Goal: Information Seeking & Learning: Learn about a topic

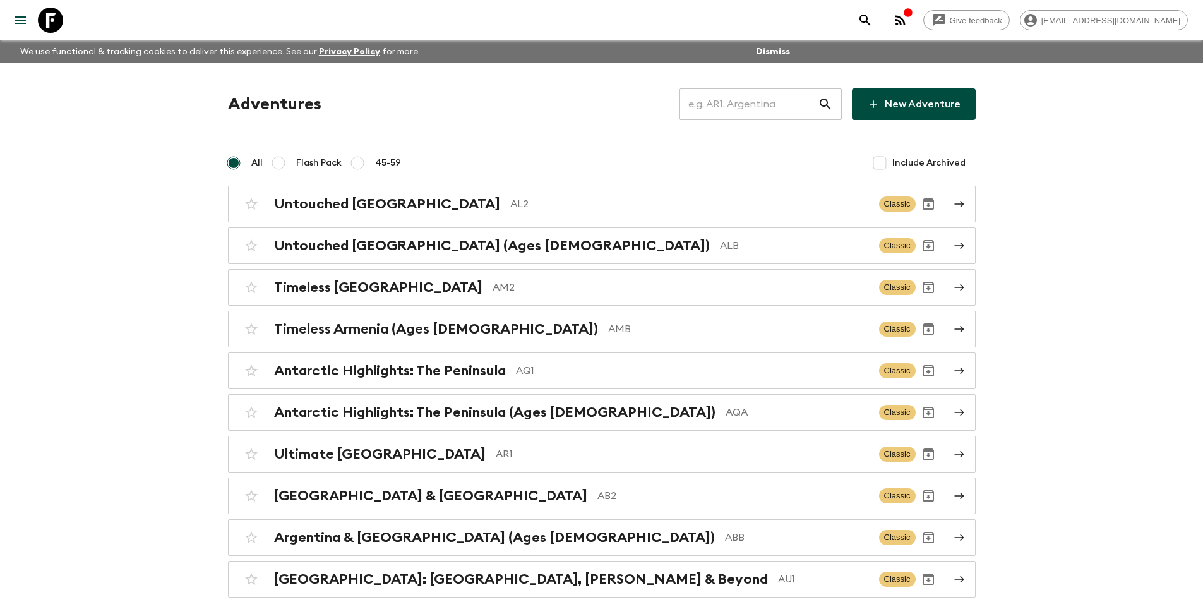
click at [787, 102] on input "text" at bounding box center [748, 104] width 138 height 35
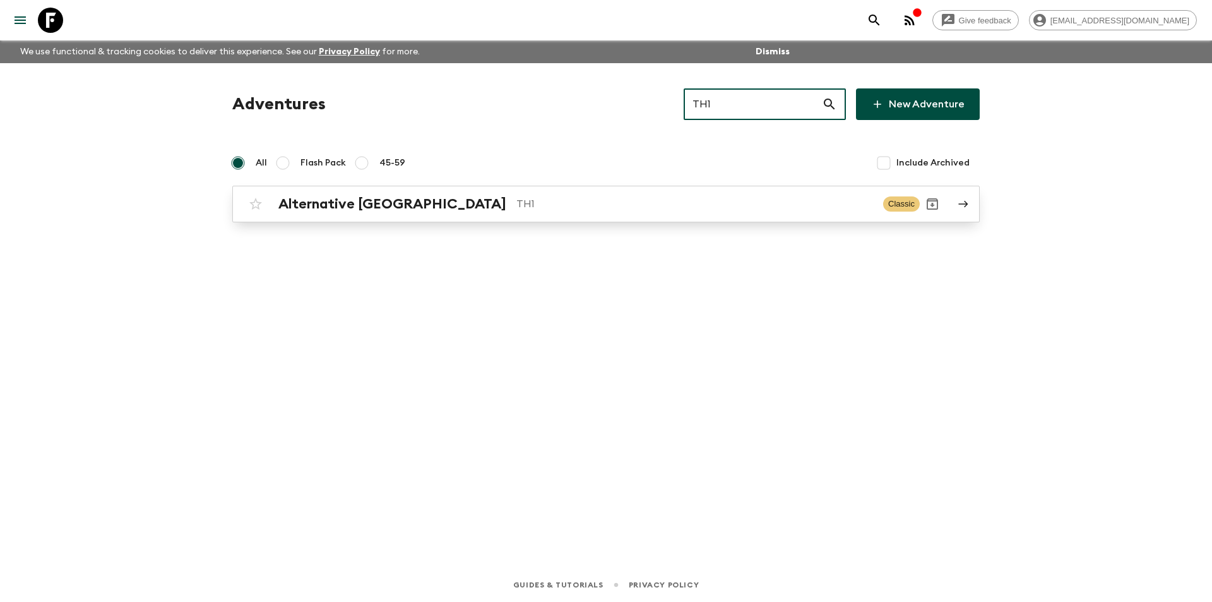
type input "TH1"
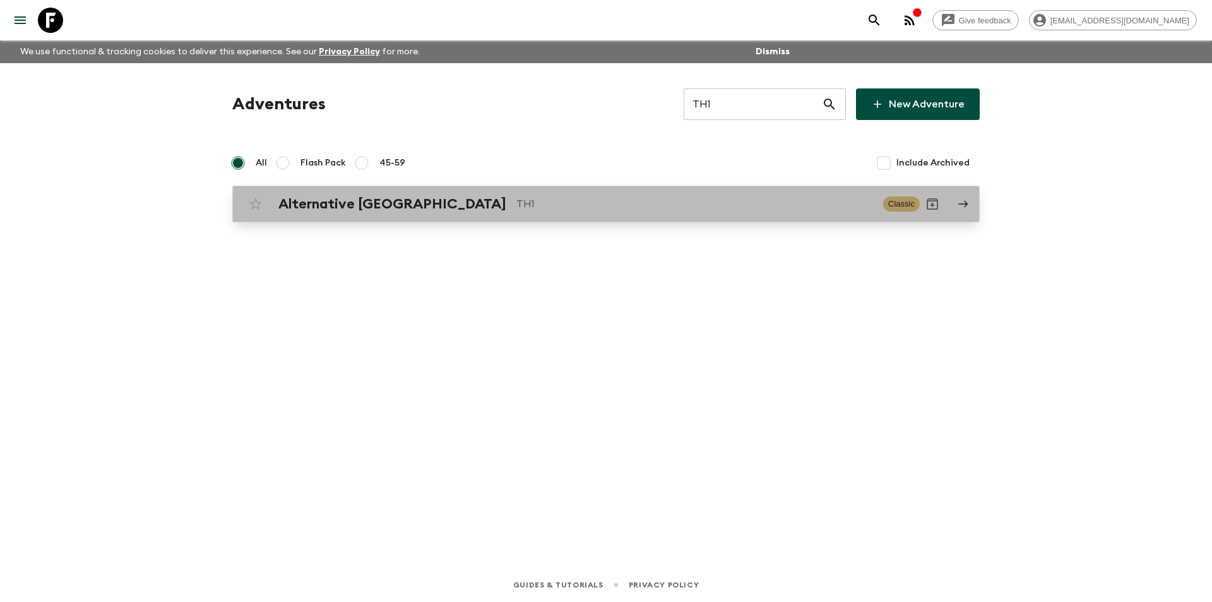
click at [653, 197] on p "TH1" at bounding box center [695, 203] width 357 height 15
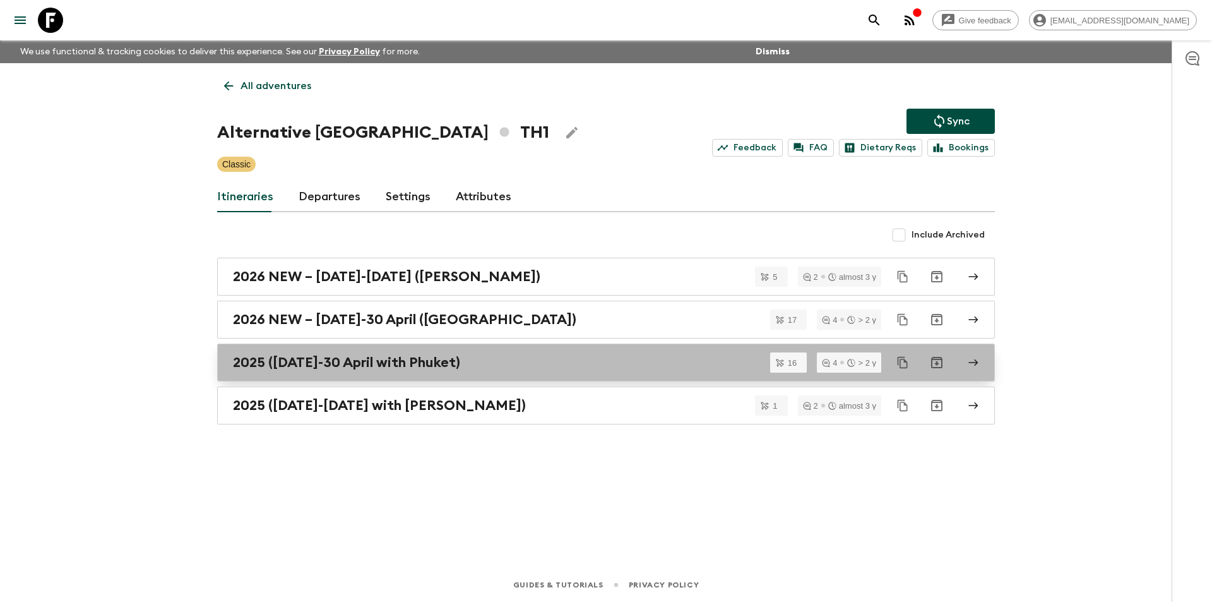
click at [566, 364] on div "2025 ([DATE]-30 April with Phuket)" at bounding box center [594, 362] width 722 height 16
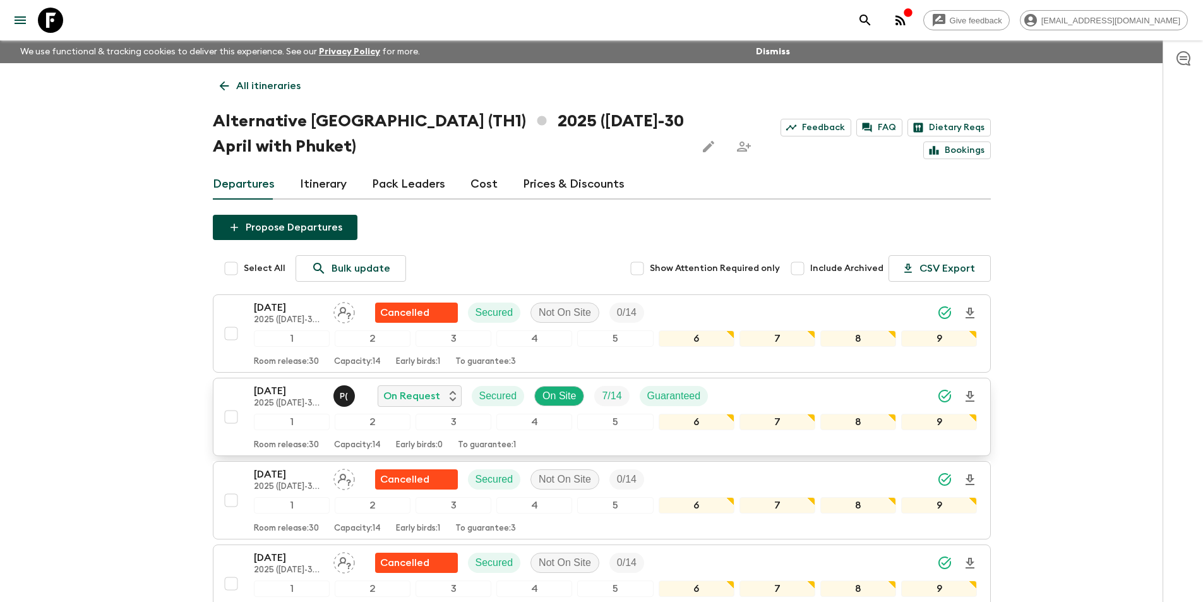
click at [277, 396] on p "[DATE]" at bounding box center [288, 390] width 69 height 15
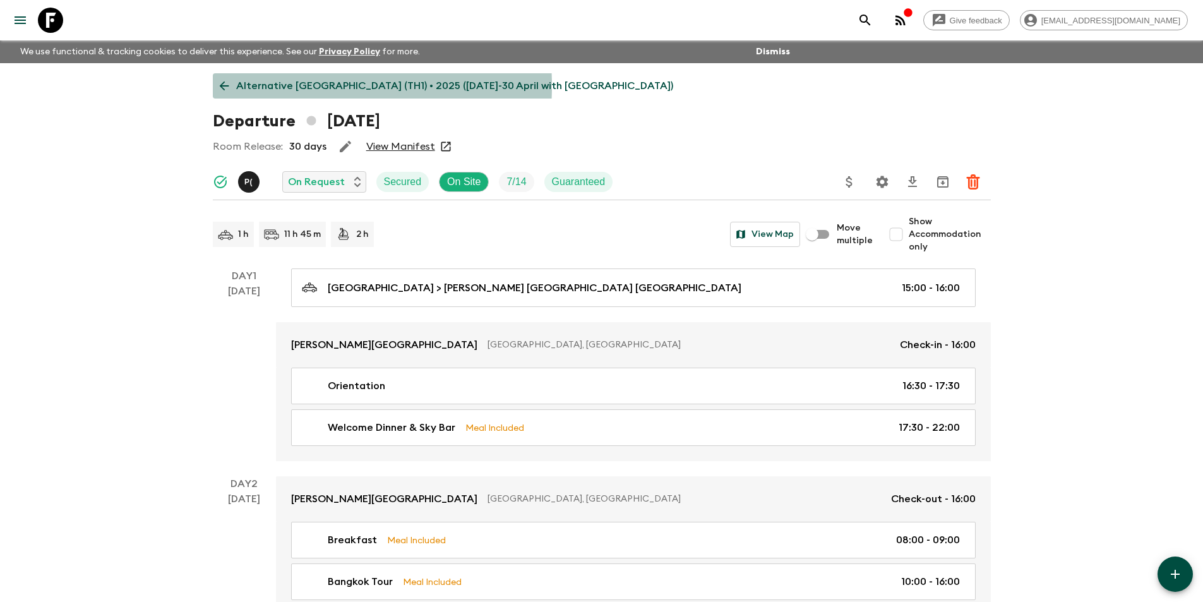
click at [239, 86] on p "Alternative [GEOGRAPHIC_DATA] (TH1) • 2025 ([DATE]-30 April with [GEOGRAPHIC_DA…" at bounding box center [454, 85] width 437 height 15
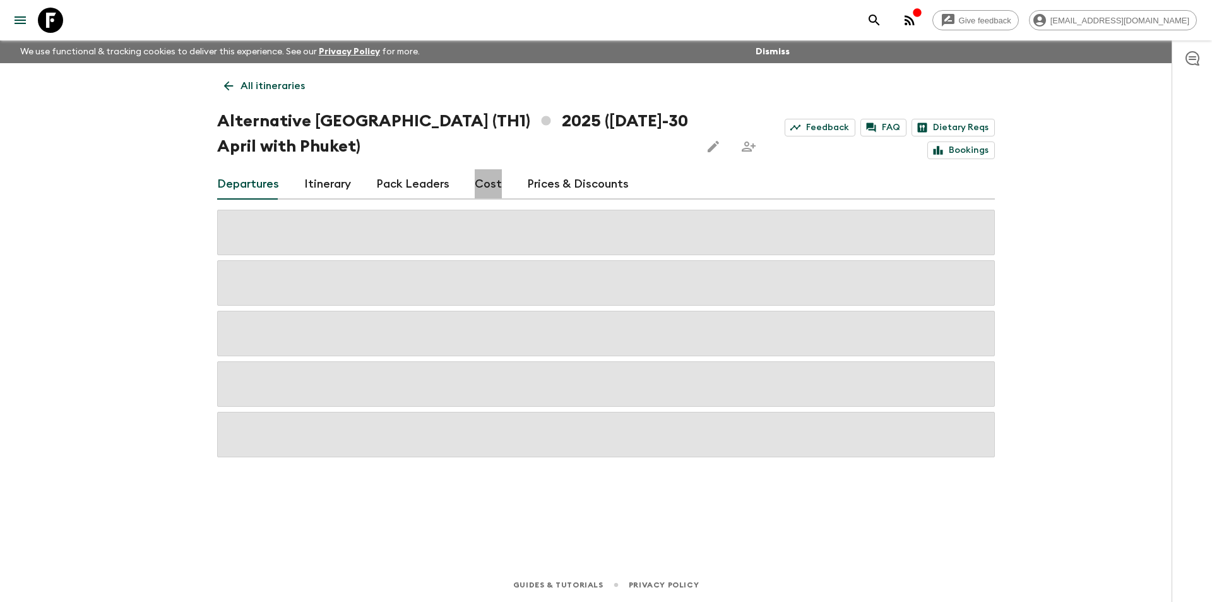
click at [496, 188] on link "Cost" at bounding box center [488, 184] width 27 height 30
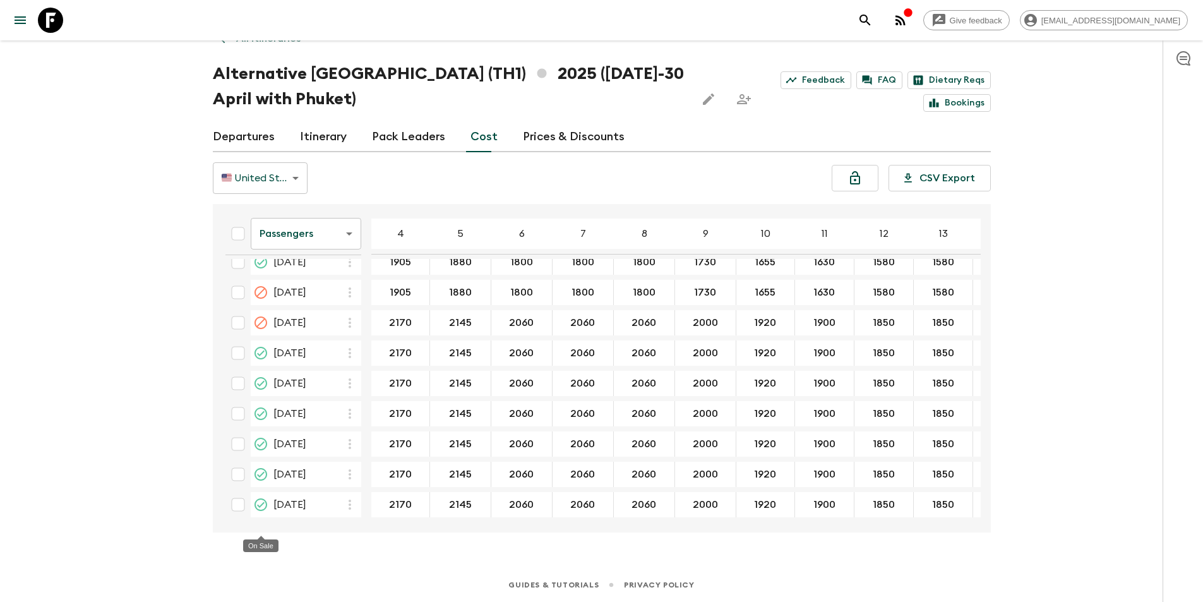
scroll to position [2098, 0]
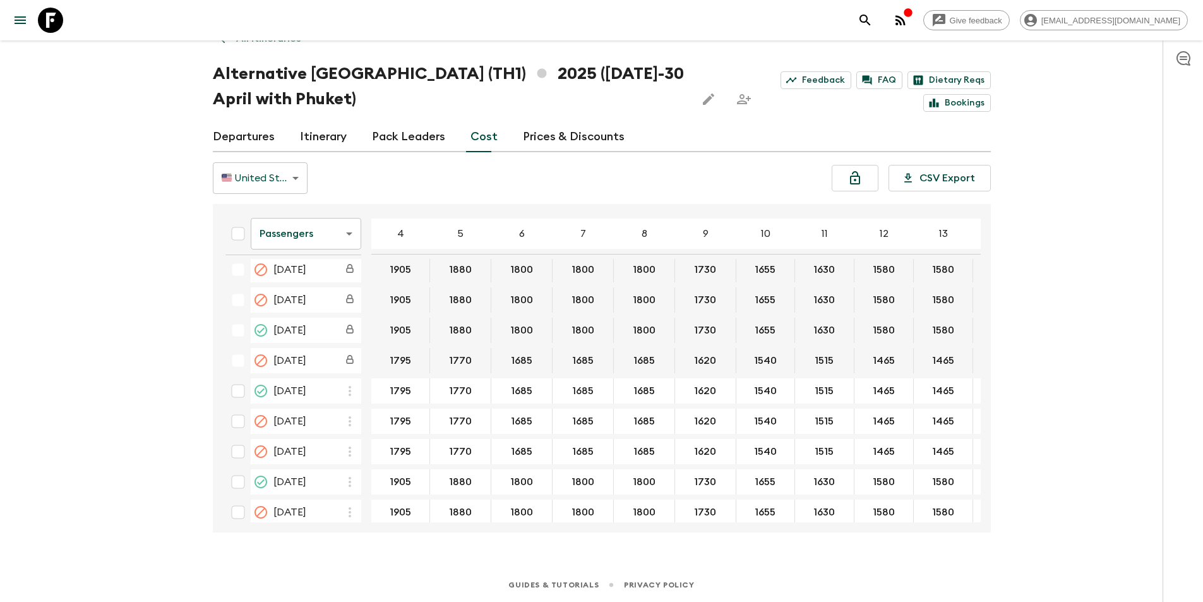
click at [292, 220] on body "Give feedback [EMAIL_ADDRESS][DOMAIN_NAME] We use functional & tracking cookies…" at bounding box center [601, 277] width 1203 height 649
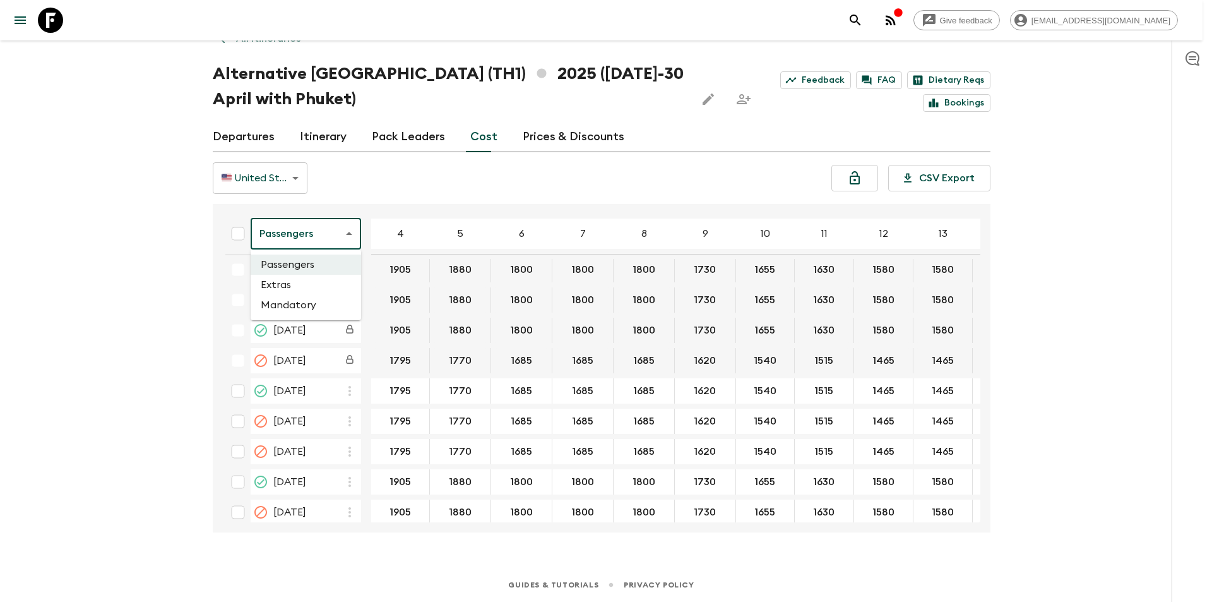
click at [301, 290] on li "Extras" at bounding box center [306, 285] width 111 height 20
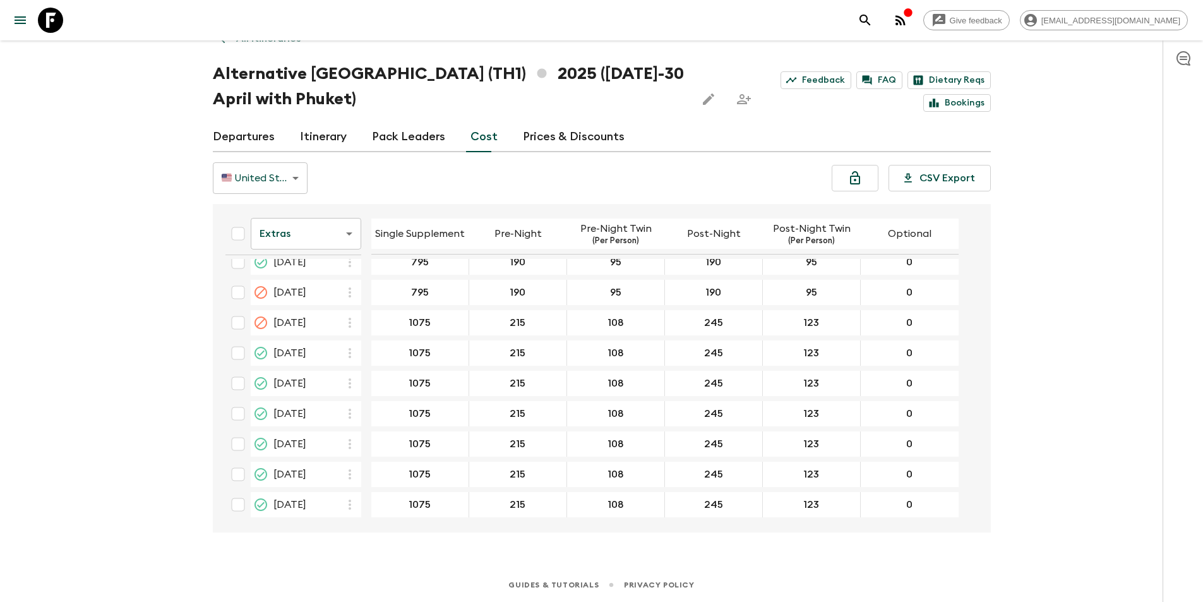
scroll to position [2093, 0]
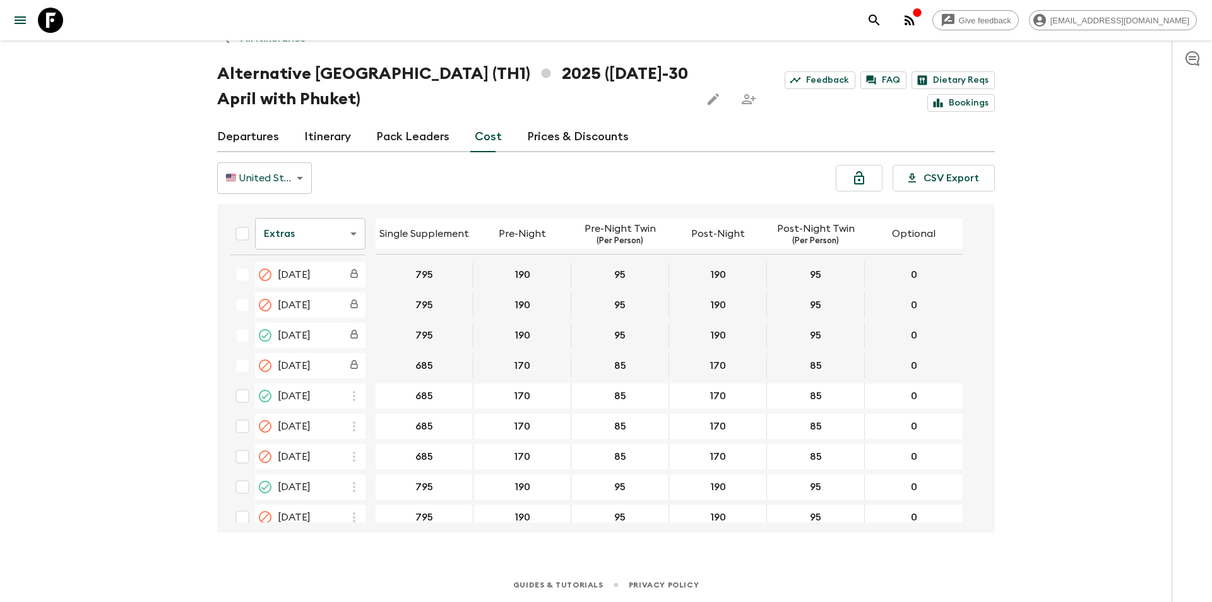
click at [323, 240] on body "Give feedback [EMAIL_ADDRESS][DOMAIN_NAME] We use functional & tracking cookies…" at bounding box center [606, 277] width 1212 height 649
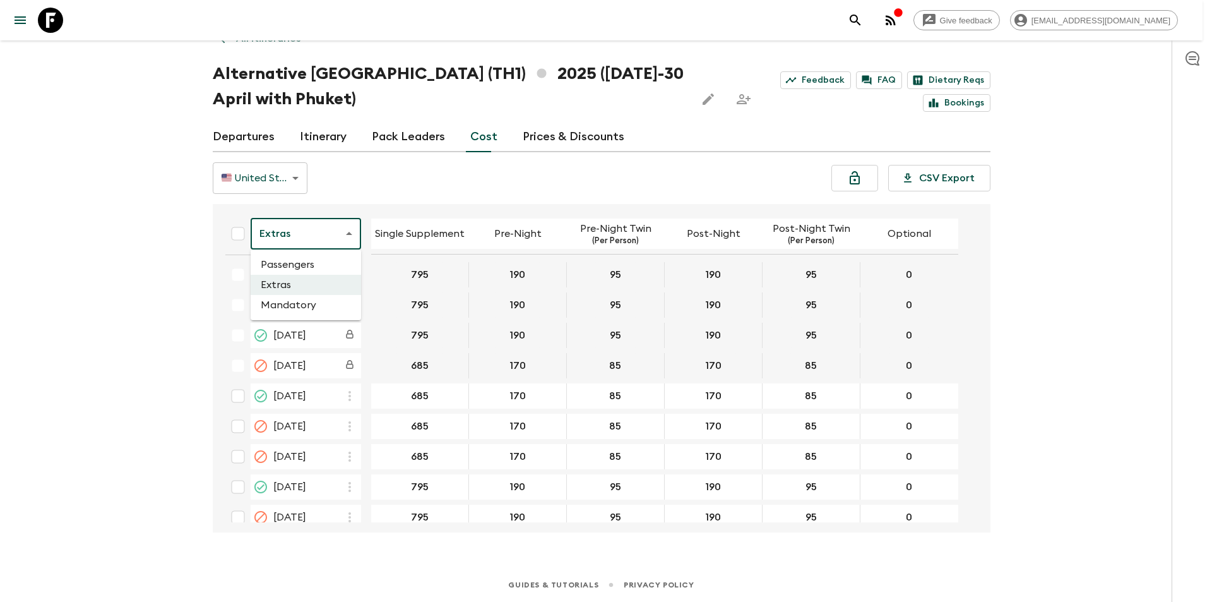
click at [310, 304] on li "Mandatory" at bounding box center [306, 305] width 111 height 20
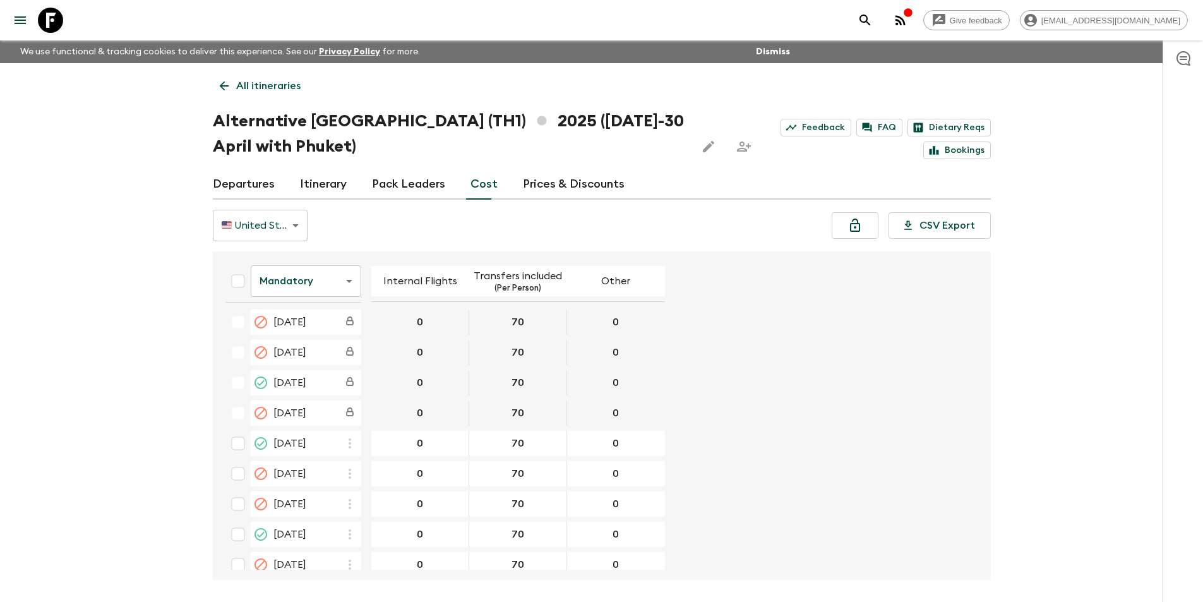
click at [60, 13] on icon at bounding box center [50, 20] width 25 height 25
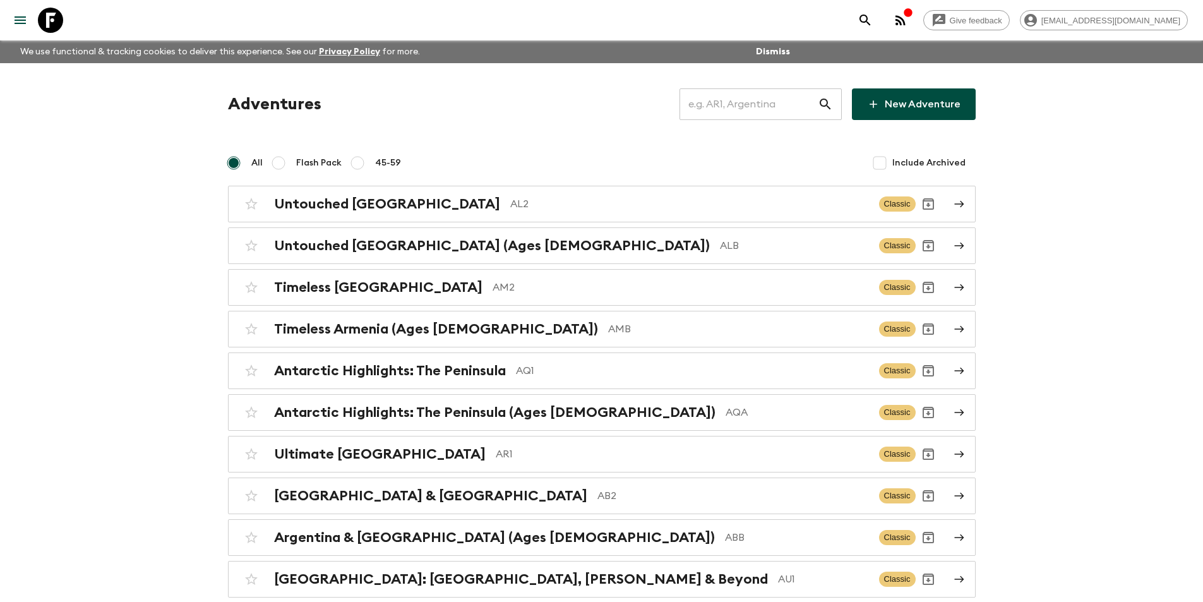
click at [719, 101] on input "text" at bounding box center [748, 104] width 138 height 35
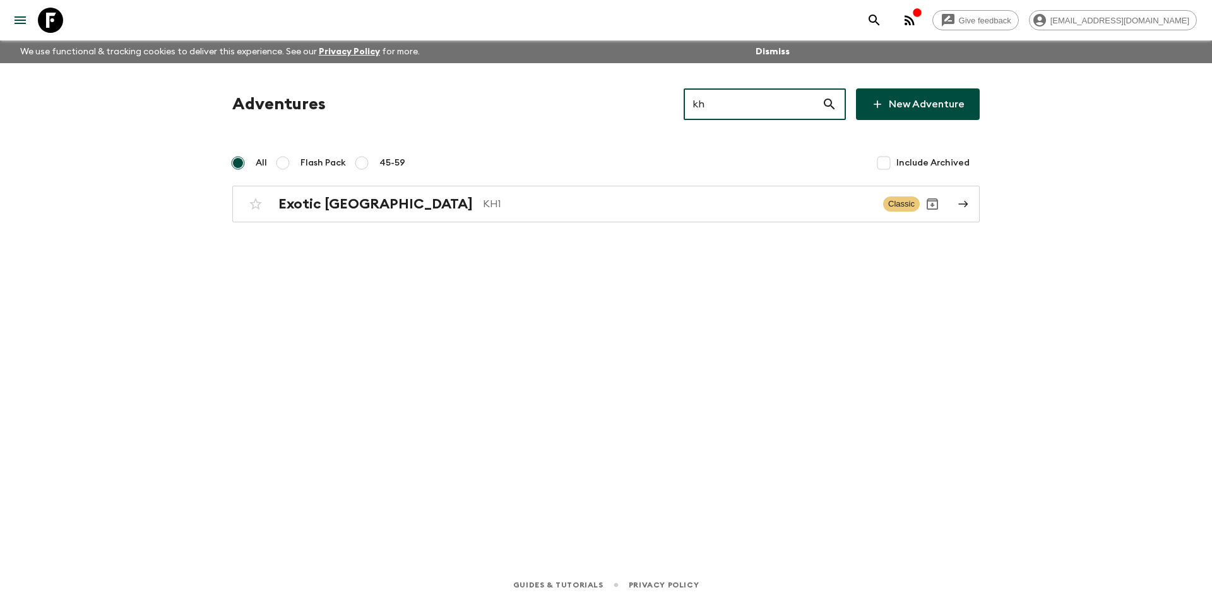
type input "kh1"
click at [700, 210] on p "KH1" at bounding box center [678, 203] width 390 height 15
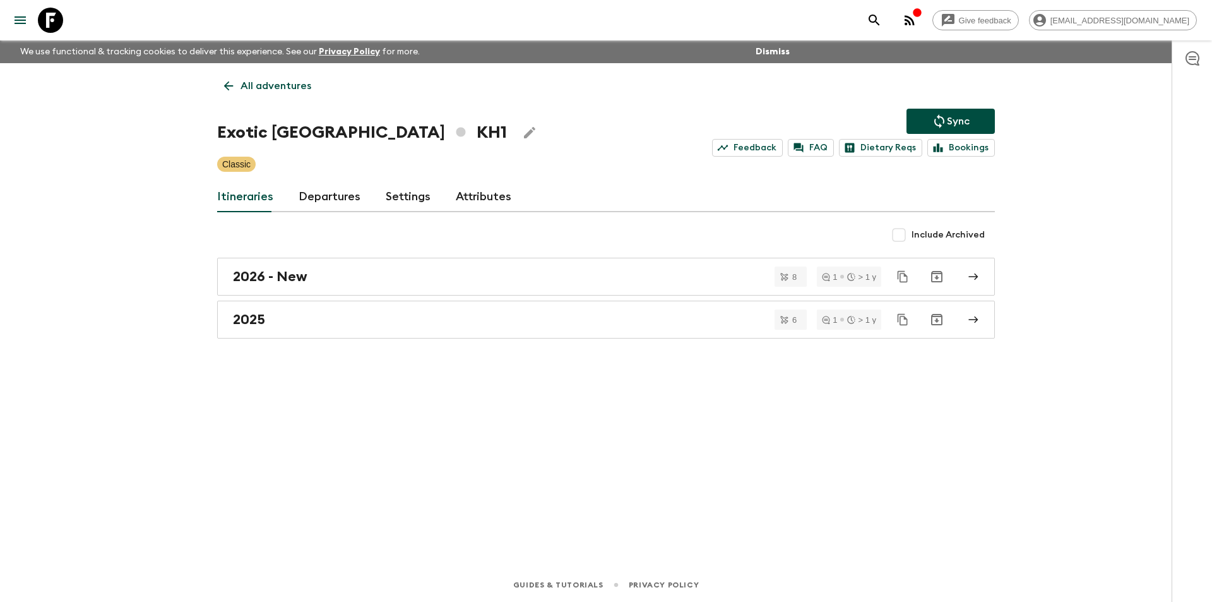
click at [390, 351] on div "All adventures Exotic [GEOGRAPHIC_DATA] KH1 Sync Feedback FAQ Dietary Reqs Book…" at bounding box center [606, 297] width 808 height 469
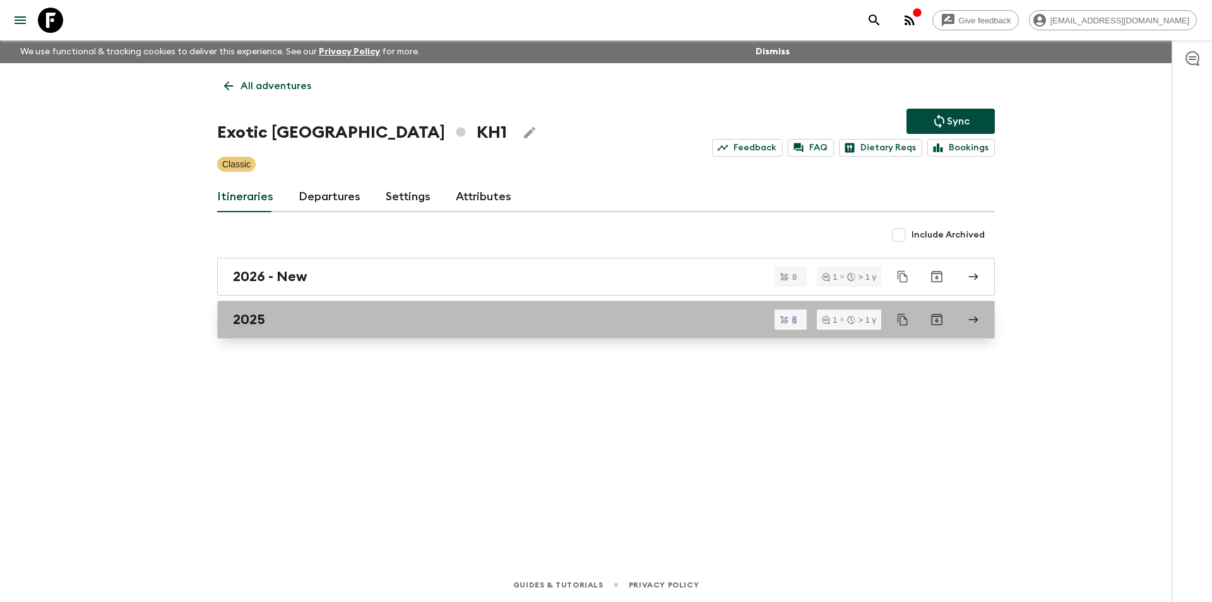
click at [407, 333] on link "2025" at bounding box center [606, 320] width 778 height 38
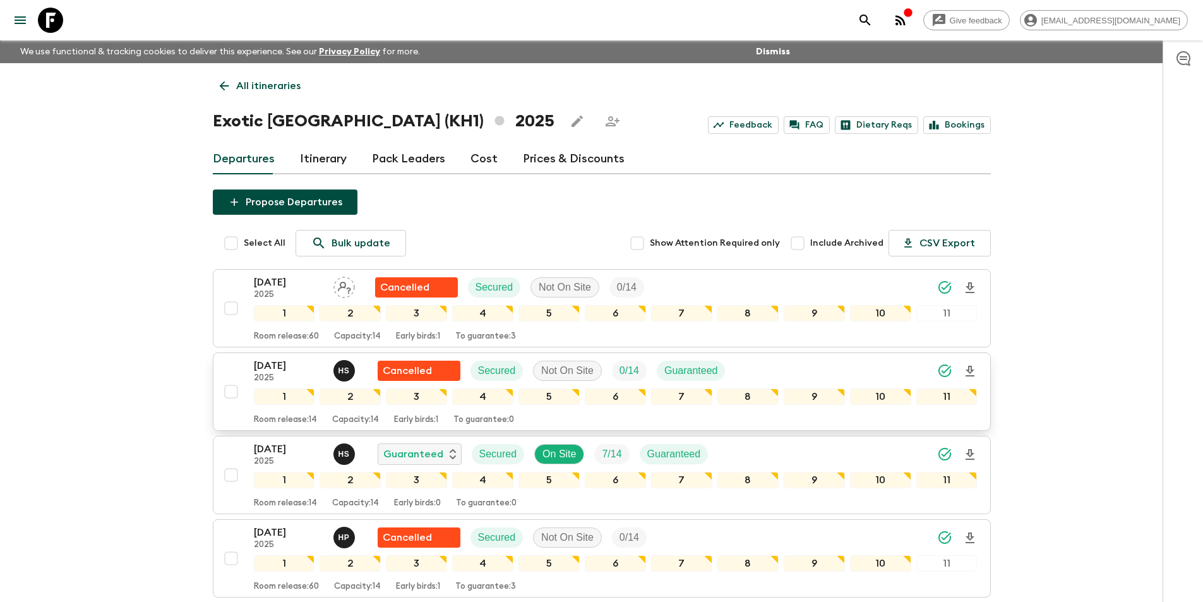
scroll to position [277, 0]
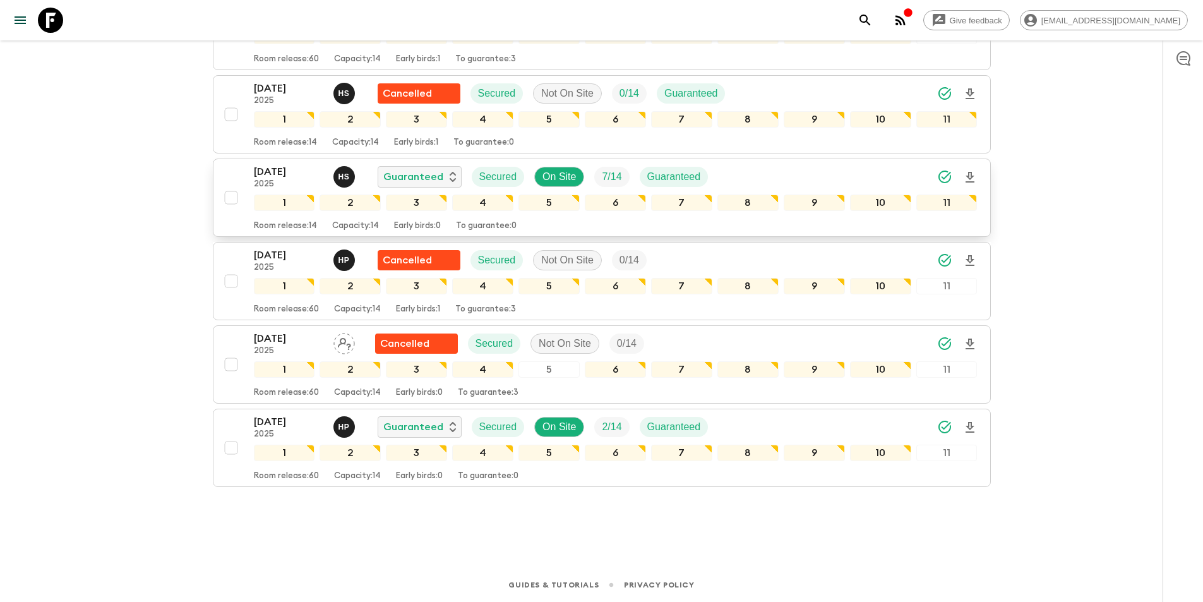
click at [272, 182] on p "2025" at bounding box center [288, 184] width 69 height 10
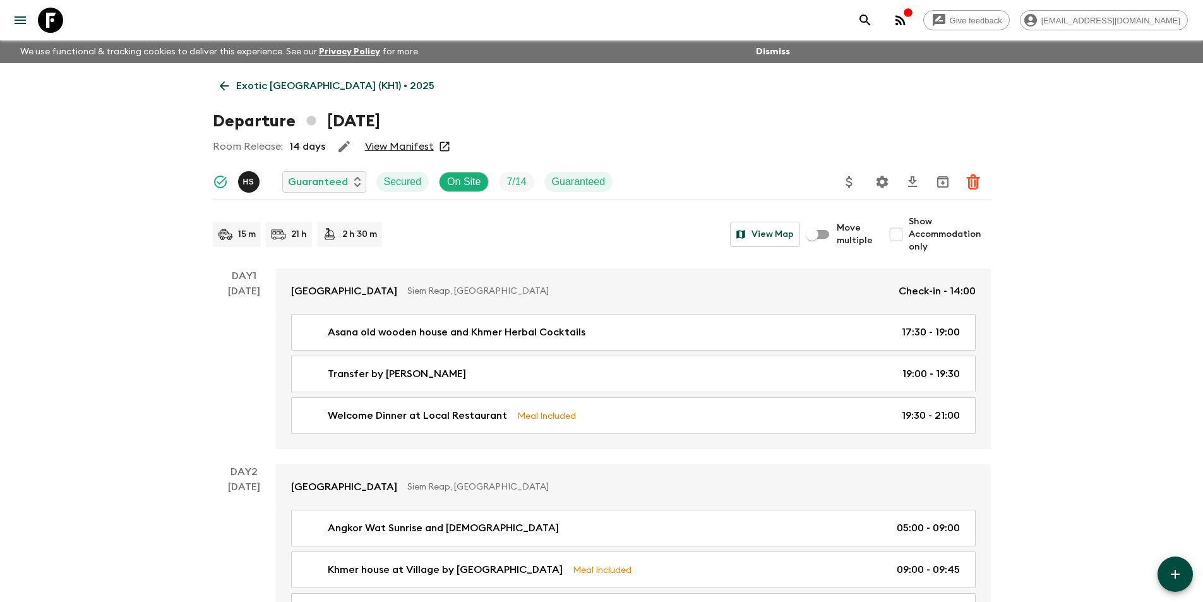
click at [236, 91] on p "Exotic [GEOGRAPHIC_DATA] (KH1) • 2025" at bounding box center [335, 85] width 198 height 15
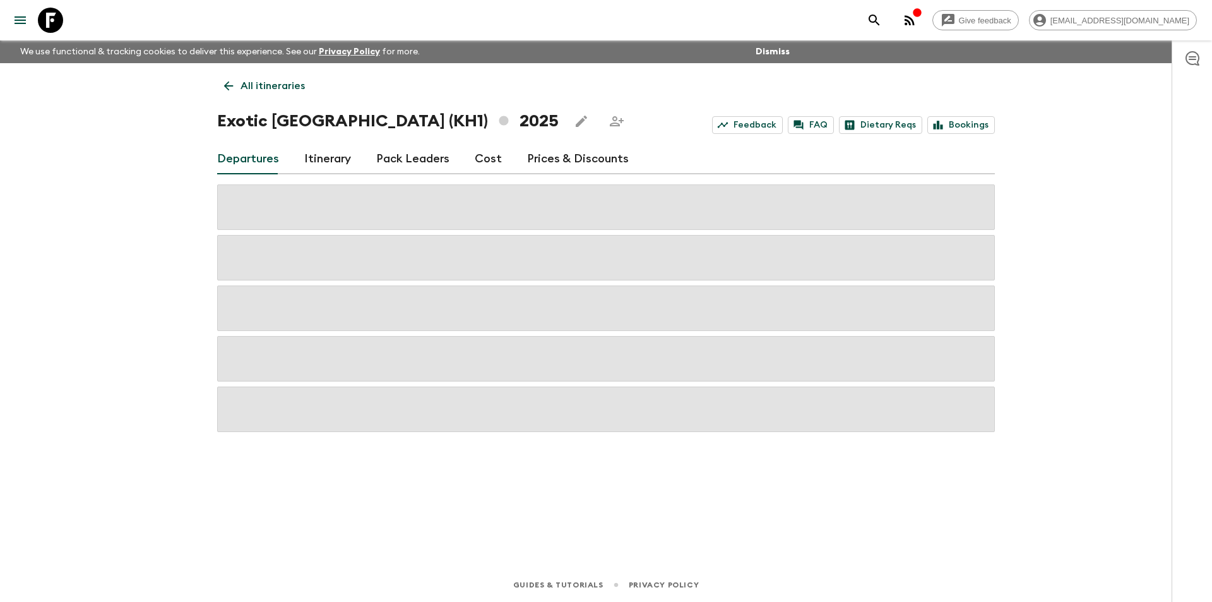
click at [481, 165] on link "Cost" at bounding box center [488, 159] width 27 height 30
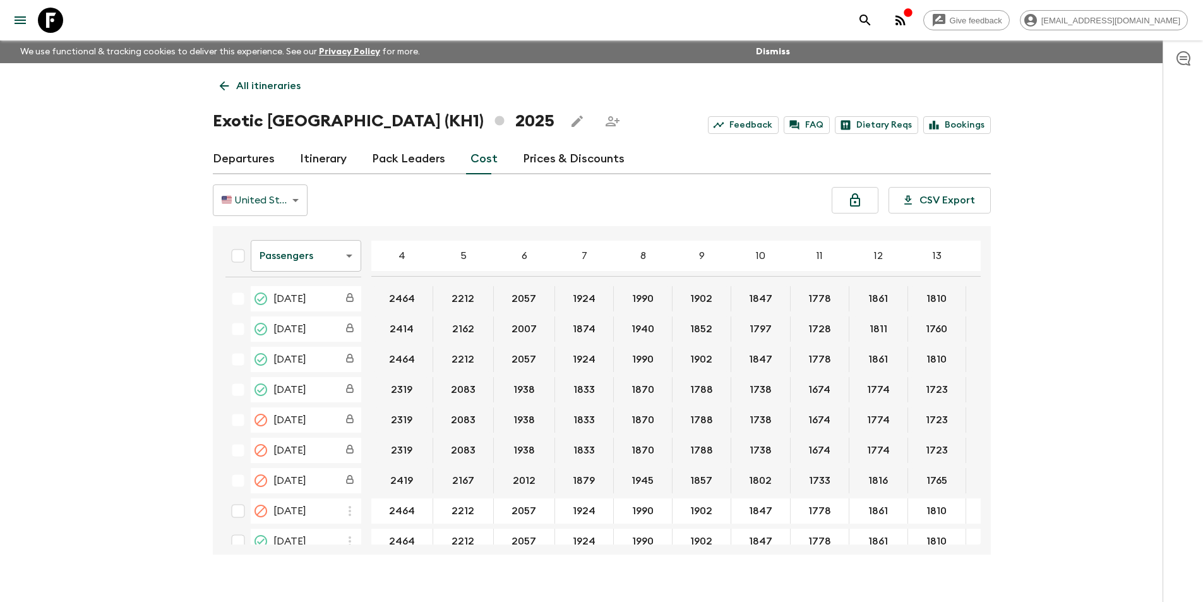
click at [35, 25] on link at bounding box center [50, 20] width 35 height 35
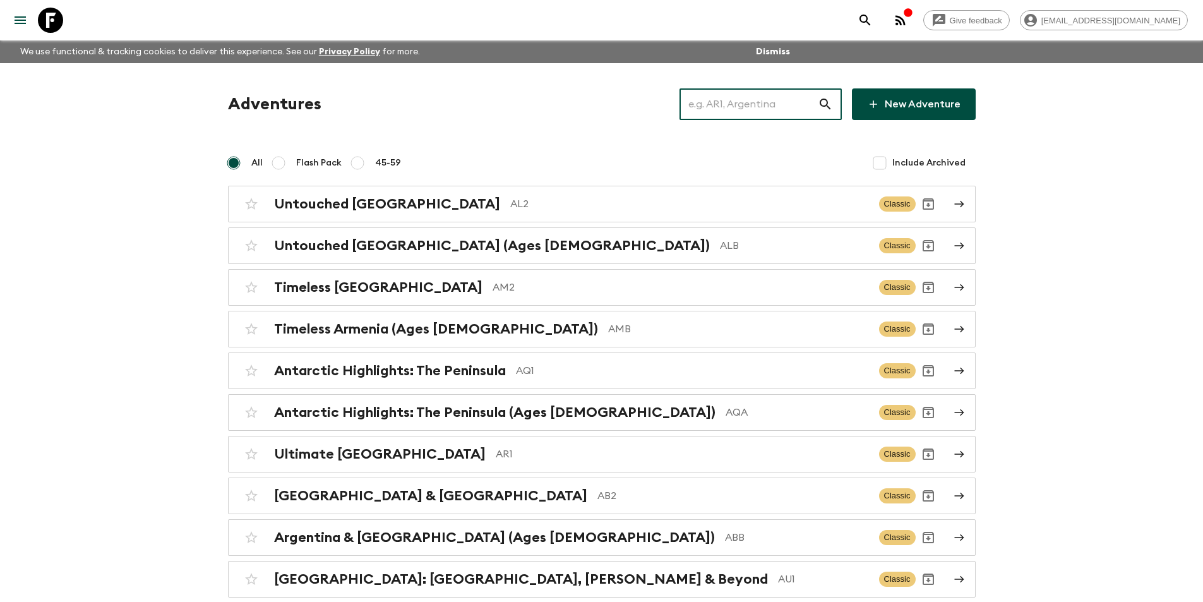
click at [731, 96] on input "text" at bounding box center [748, 104] width 138 height 35
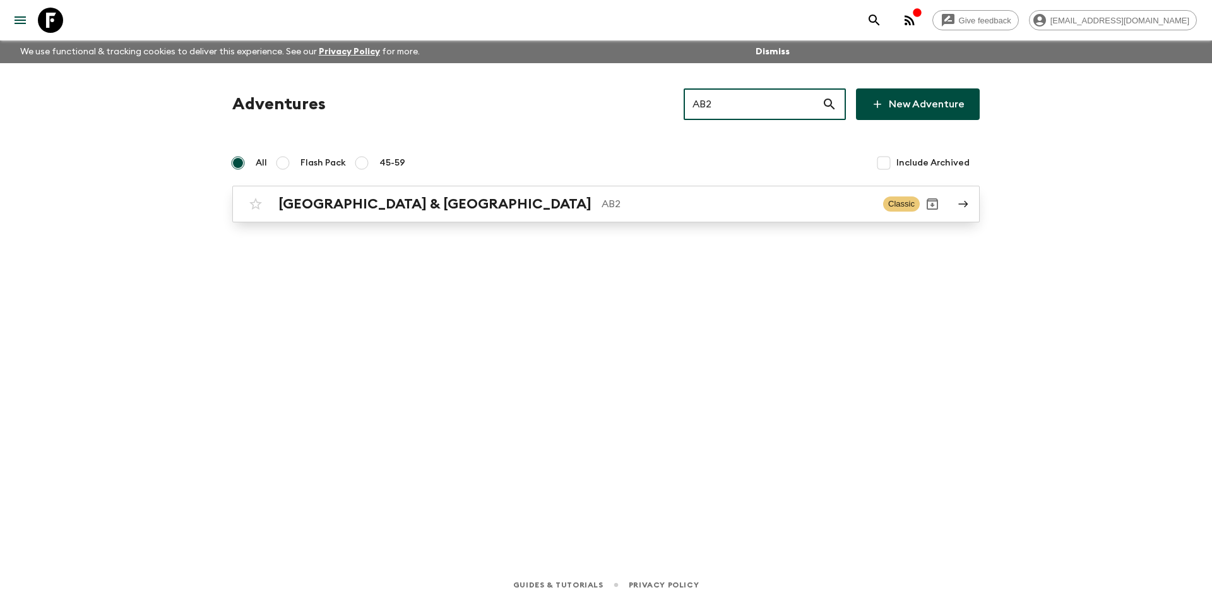
type input "AB2"
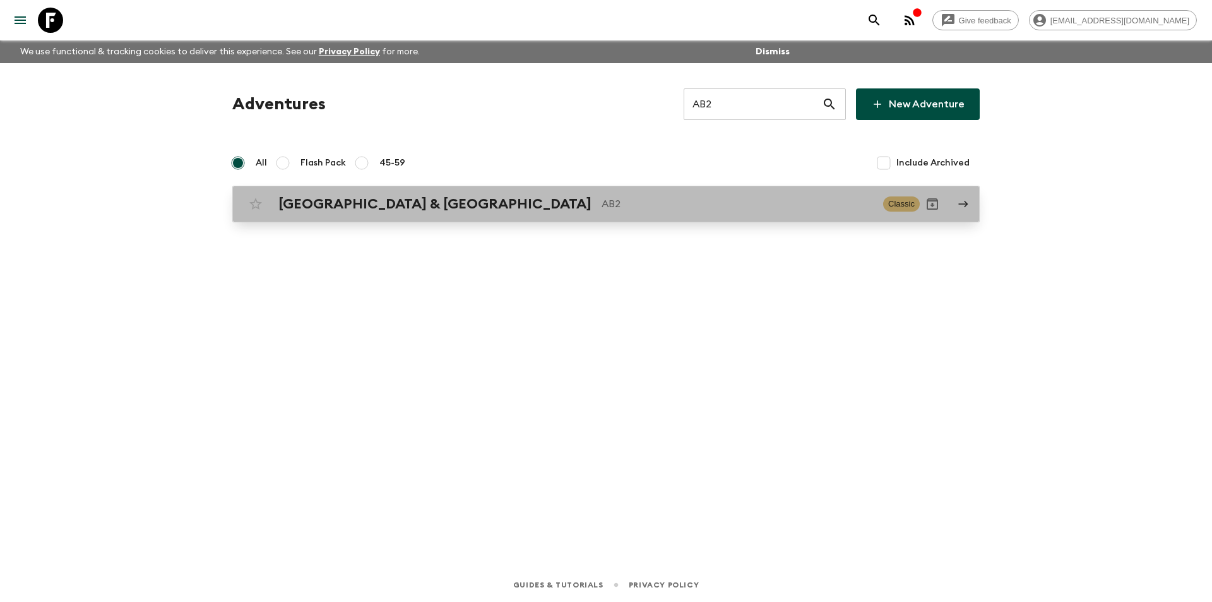
click at [602, 198] on p "AB2" at bounding box center [738, 203] width 272 height 15
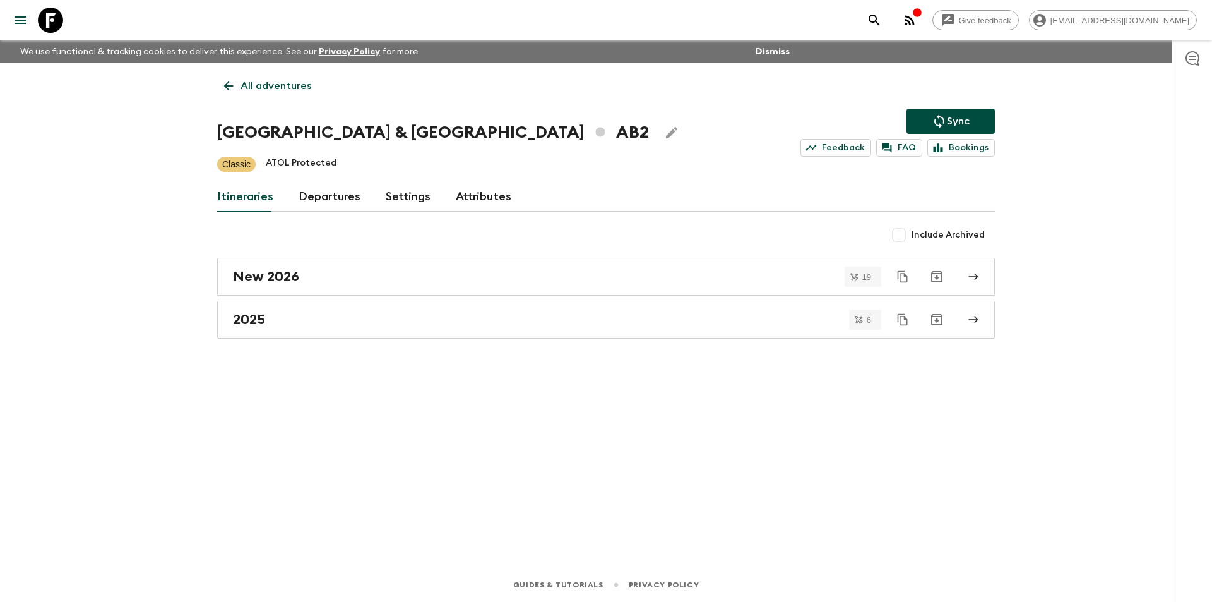
click at [333, 349] on div "All adventures Argentina & [GEOGRAPHIC_DATA] AB2 Sync Feedback FAQ Bookings Cla…" at bounding box center [606, 297] width 808 height 469
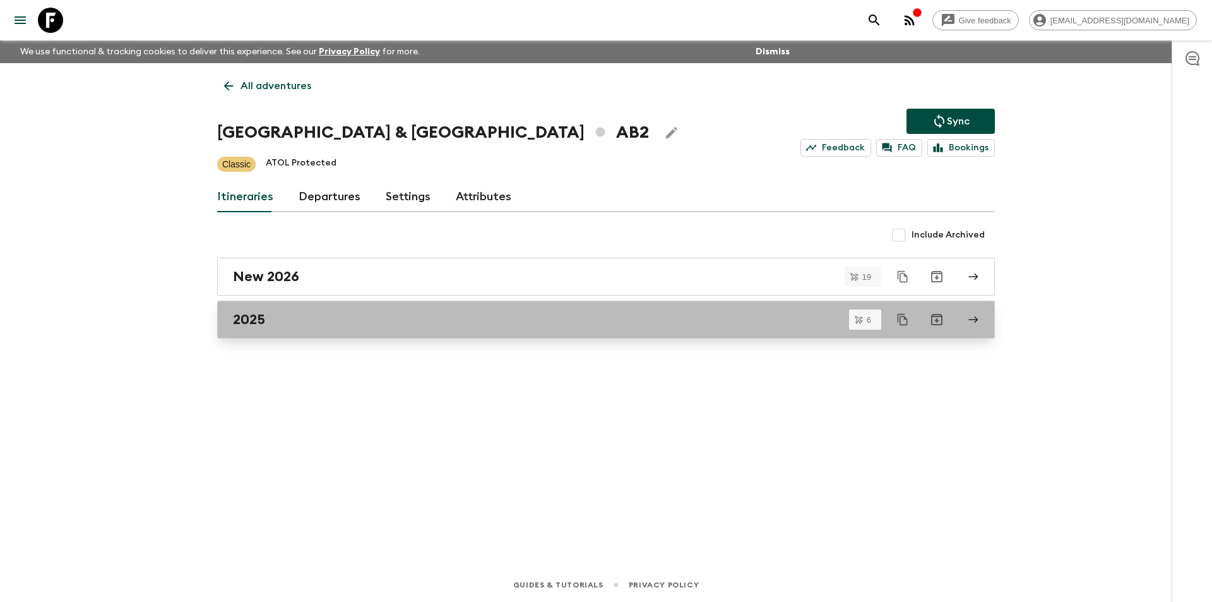
click at [341, 334] on link "2025" at bounding box center [606, 320] width 778 height 38
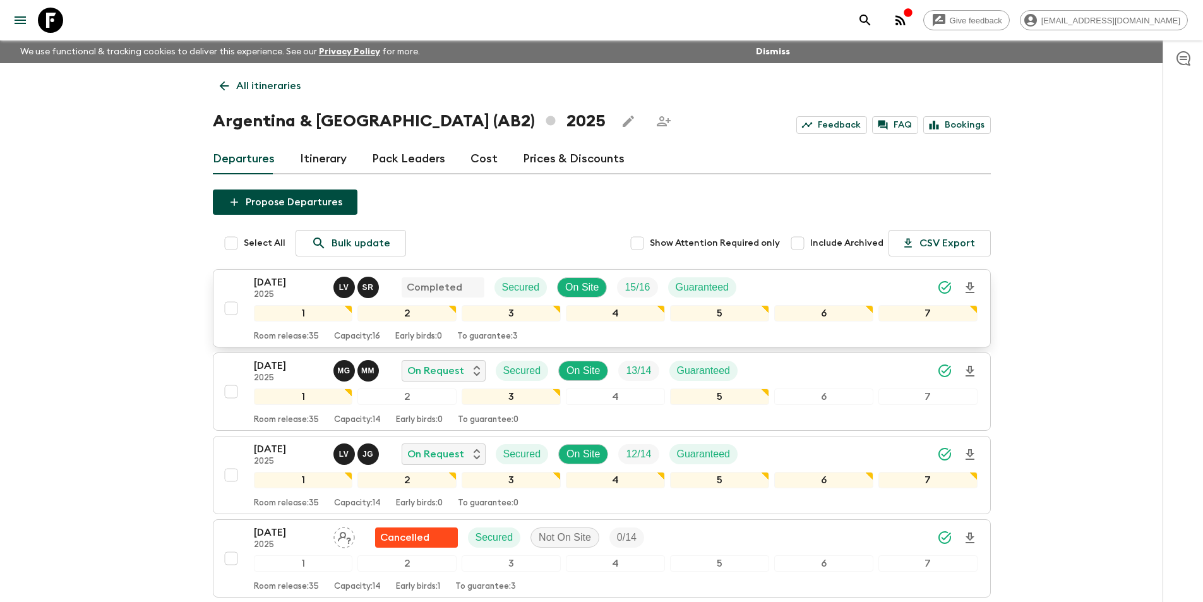
click at [231, 281] on div "[DATE] 2025 L V S R Completed Secured On Site 15 / 16 Guaranteed 1 2 3 4 5 6 7 …" at bounding box center [597, 308] width 759 height 67
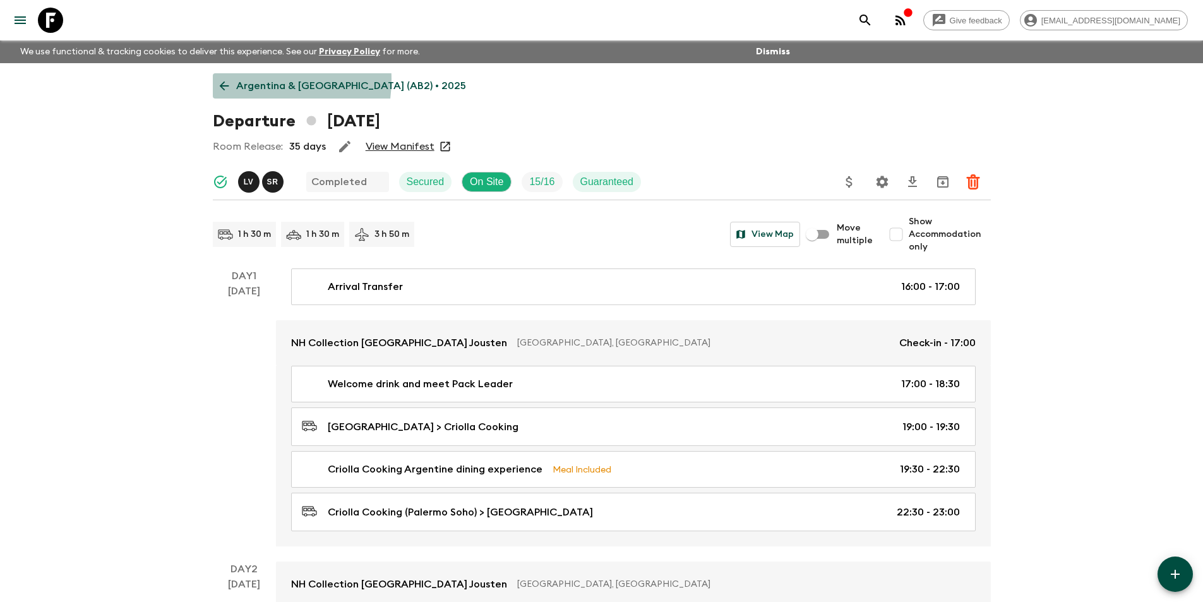
click at [244, 80] on p "Argentina & [GEOGRAPHIC_DATA] (AB2) • 2025" at bounding box center [351, 85] width 230 height 15
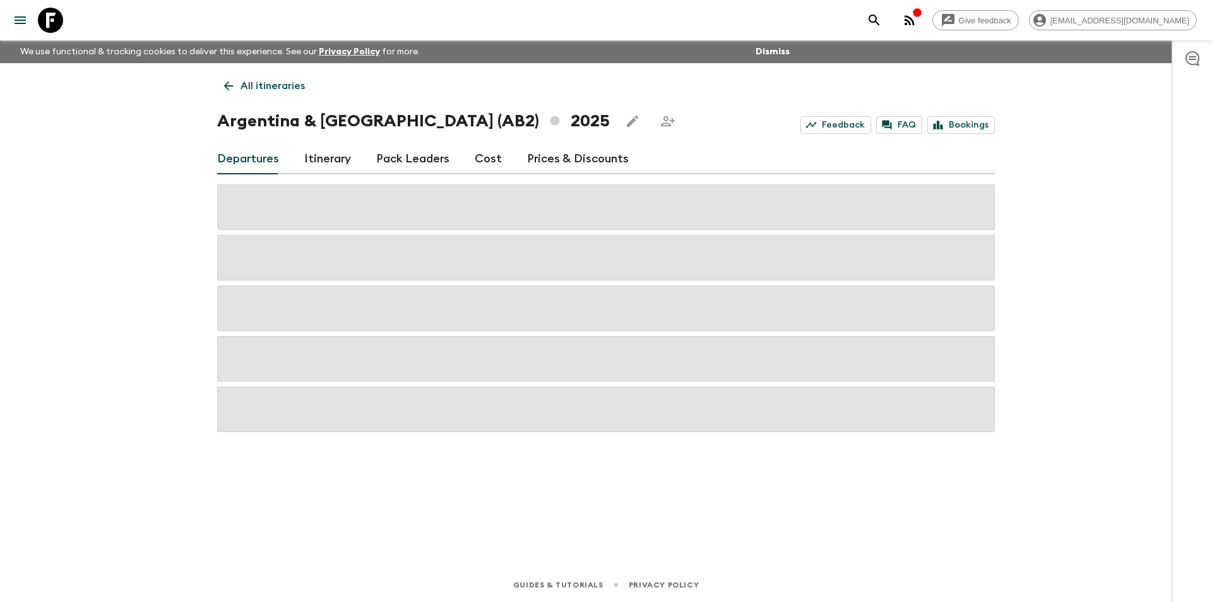
click at [494, 167] on link "Cost" at bounding box center [488, 159] width 27 height 30
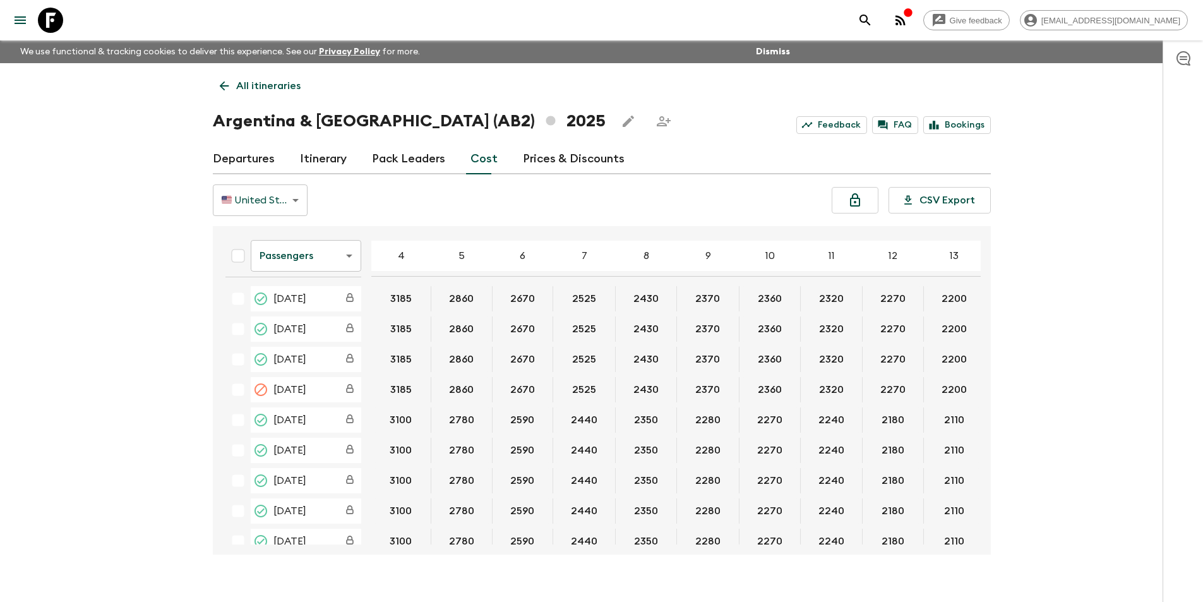
scroll to position [201, 0]
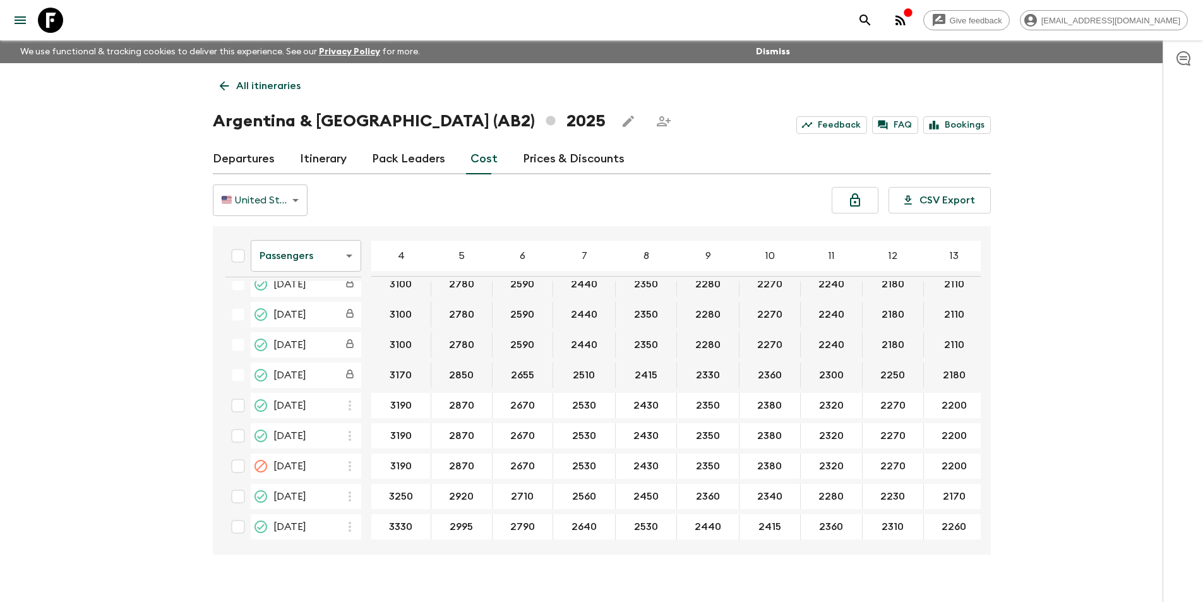
click at [745, 537] on table "Passengers passengersCost ​ 4 5 6 7 8 9 10 11 12 13 14 15 16 17 18 [DATE] 3185 …" at bounding box center [738, 290] width 1046 height 510
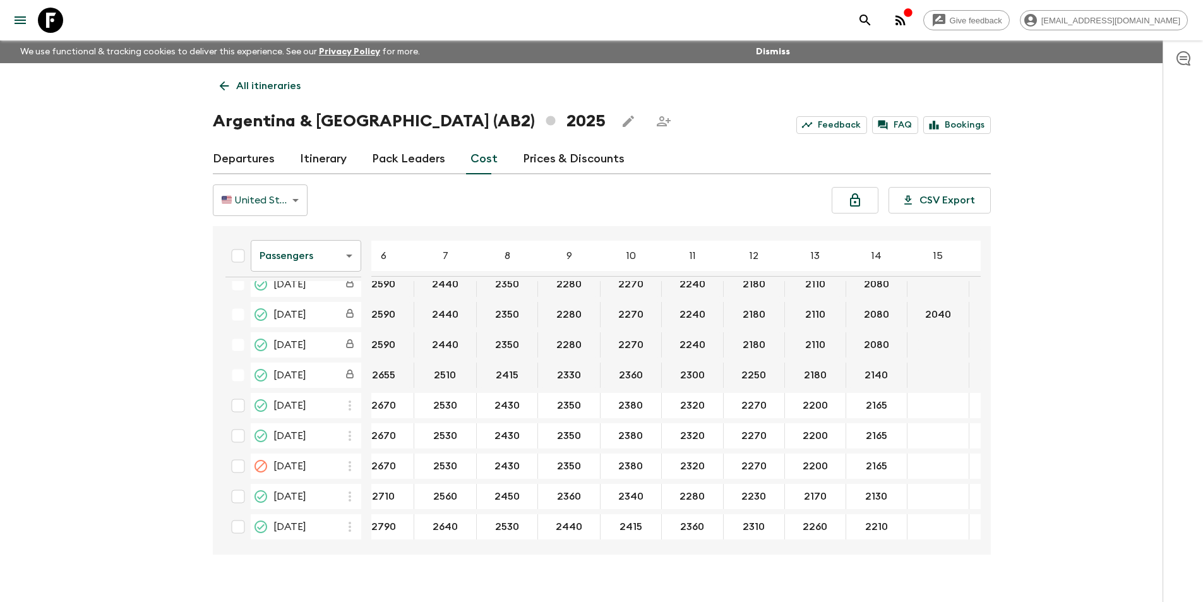
scroll to position [201, 143]
click at [289, 272] on body "Give feedback [EMAIL_ADDRESS][DOMAIN_NAME] We use functional & tracking cookies…" at bounding box center [601, 312] width 1203 height 624
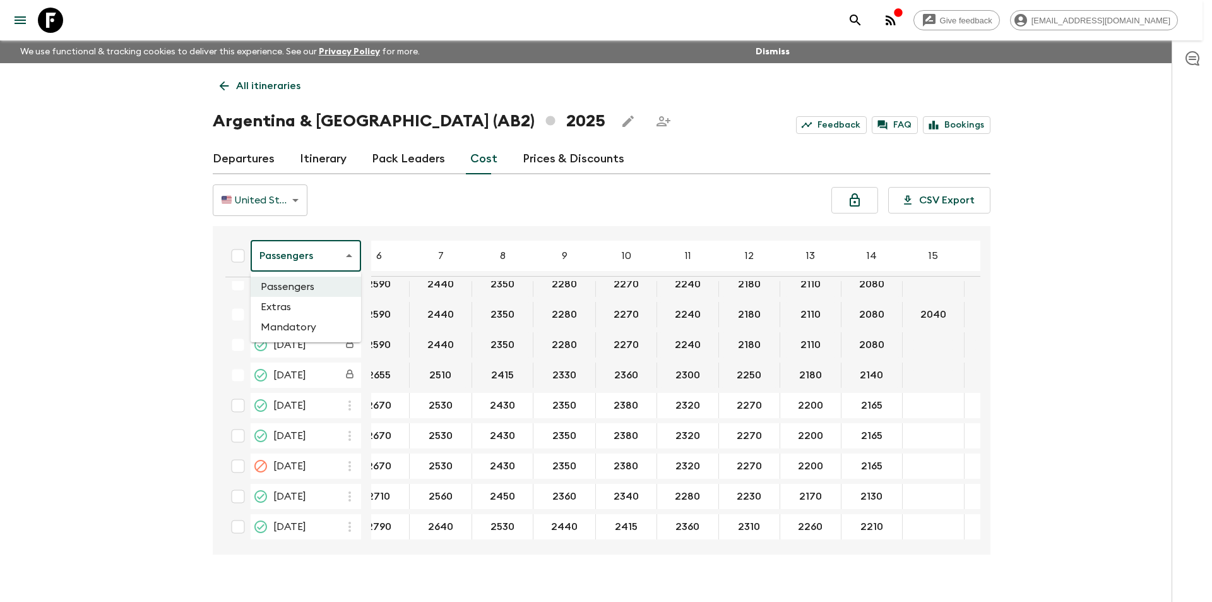
click at [319, 314] on li "Extras" at bounding box center [306, 307] width 111 height 20
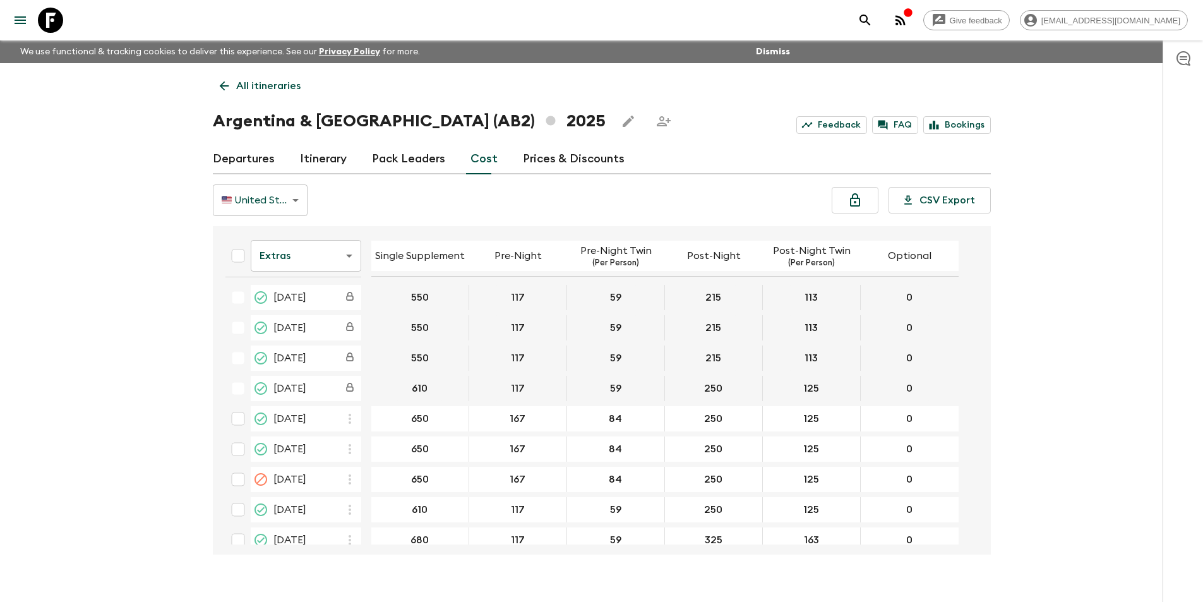
scroll to position [196, 0]
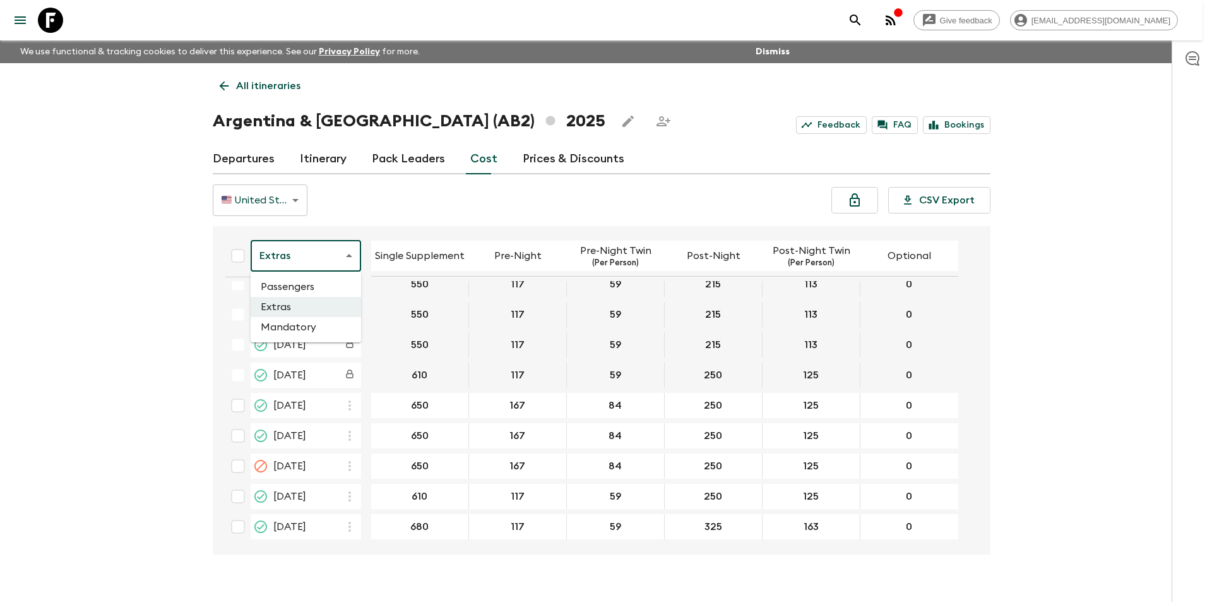
click at [319, 253] on body "Give feedback [EMAIL_ADDRESS][DOMAIN_NAME] We use functional & tracking cookies…" at bounding box center [606, 312] width 1212 height 624
click at [323, 292] on li "Passengers" at bounding box center [306, 287] width 111 height 20
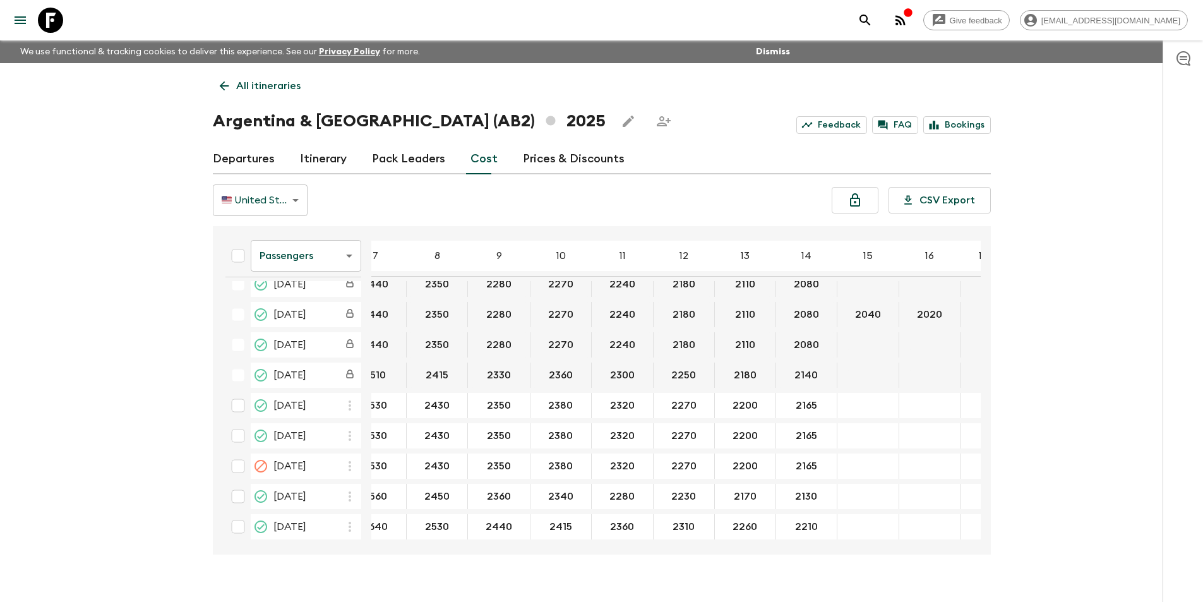
scroll to position [201, 201]
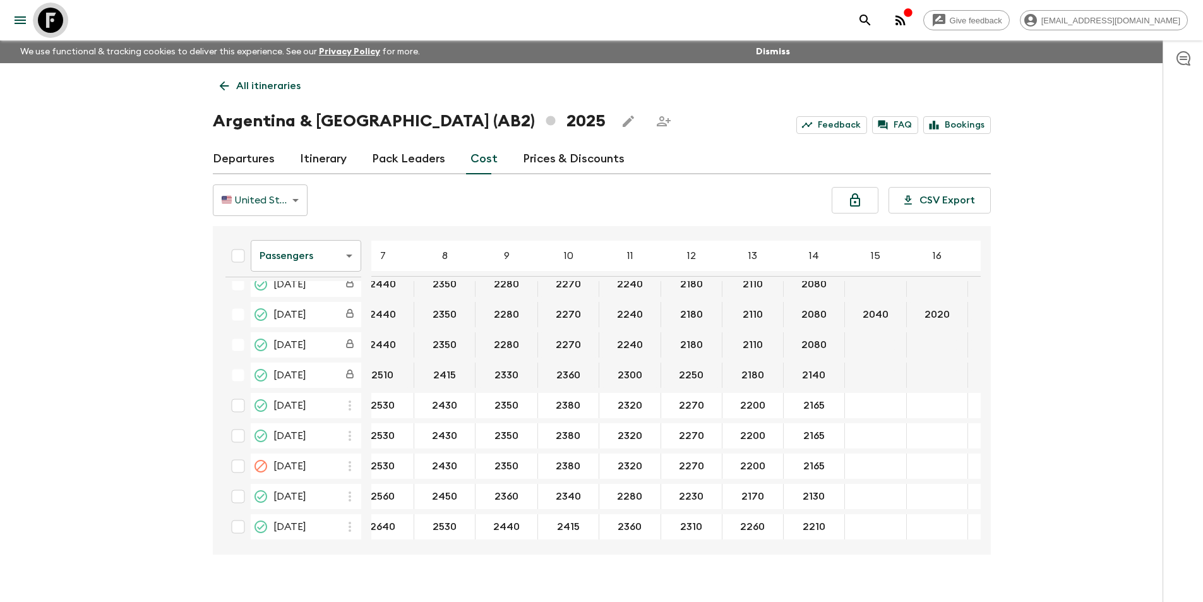
click at [45, 27] on icon at bounding box center [50, 20] width 25 height 25
